Goal: Use online tool/utility: Utilize a website feature to perform a specific function

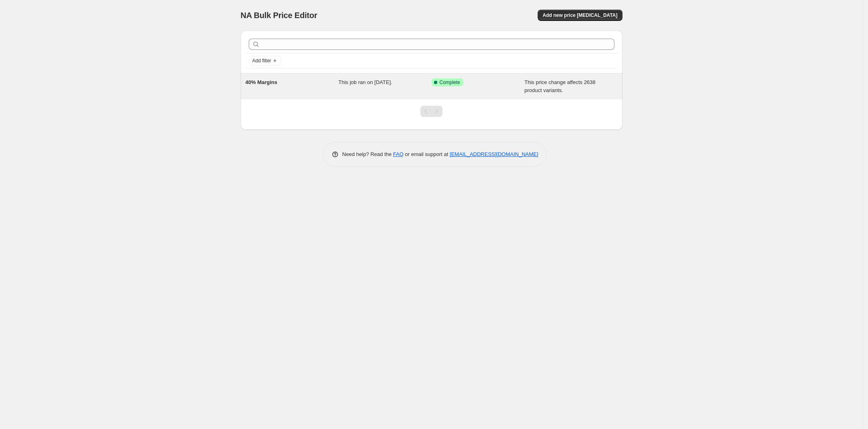
click at [273, 86] on div "40% Margins" at bounding box center [291, 86] width 93 height 16
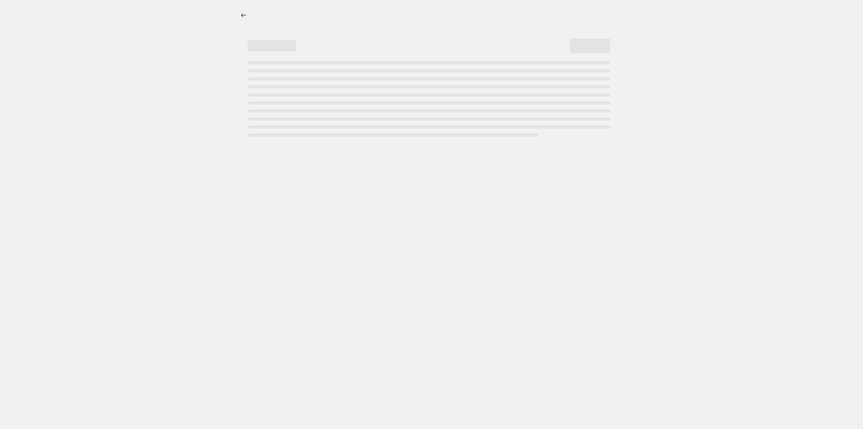
select select "margin"
select select "remove"
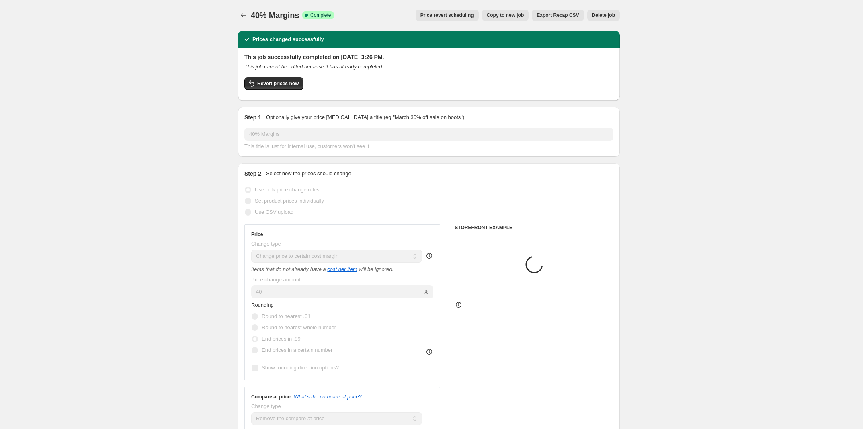
select select "tag"
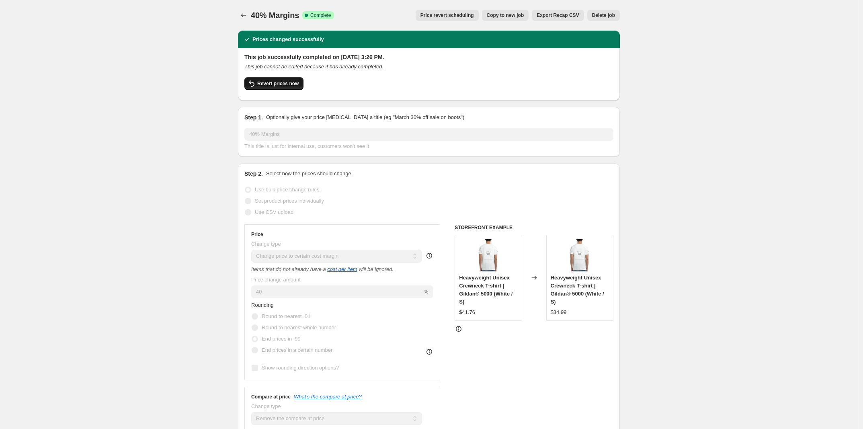
click at [276, 86] on span "Revert prices now" at bounding box center [277, 83] width 41 height 6
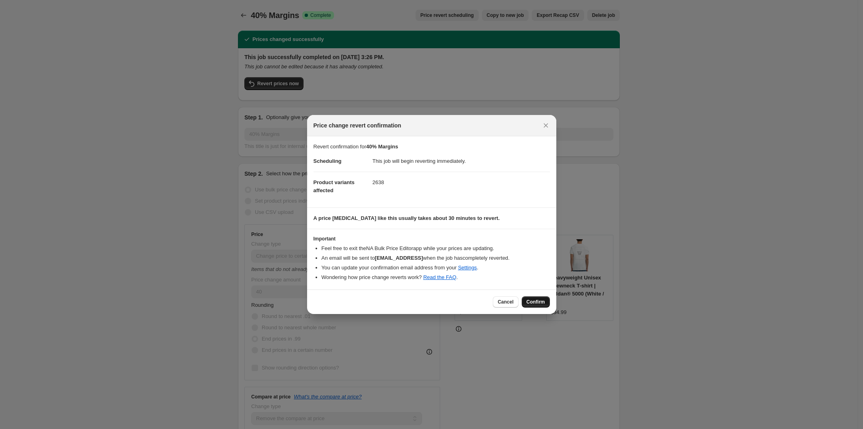
click at [534, 299] on span "Confirm" at bounding box center [535, 302] width 18 height 6
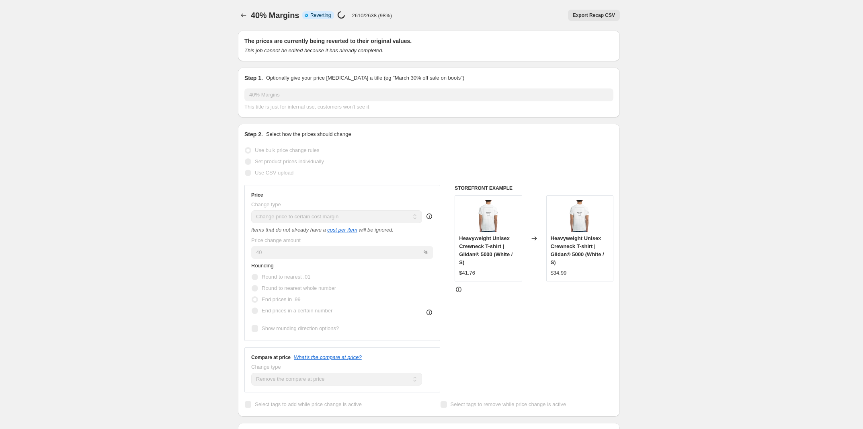
select select "margin"
select select "remove"
select select "tag"
